Goal: Find specific page/section: Find specific page/section

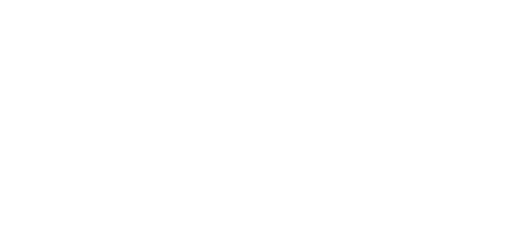
type input "[PERSON_NAME] PDXN"
type input "[PERSON_NAME]"
